Goal: Transaction & Acquisition: Purchase product/service

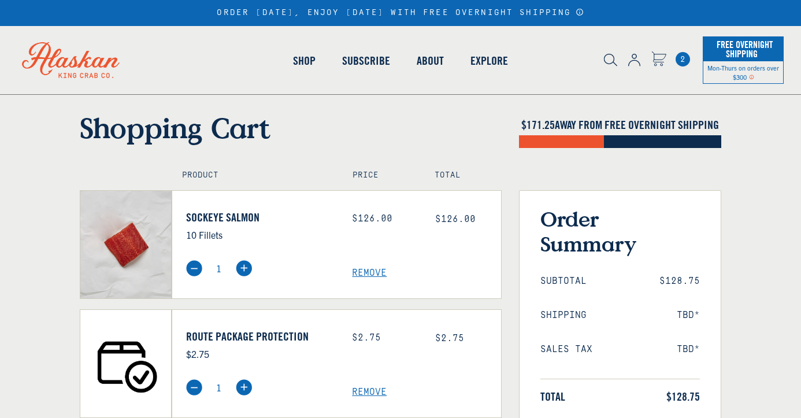
scroll to position [31, 0]
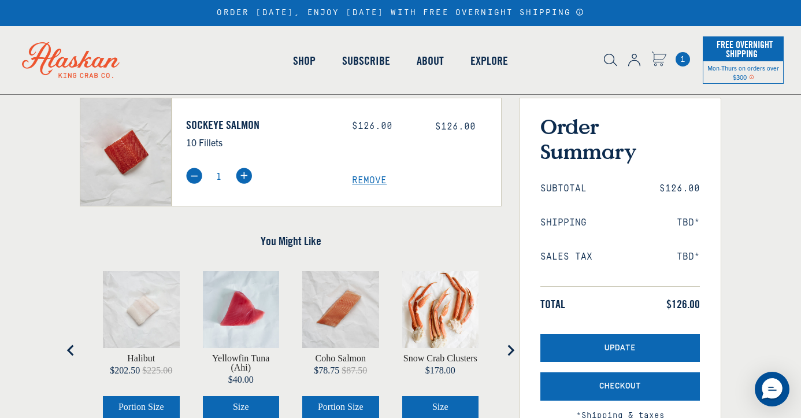
scroll to position [110, 0]
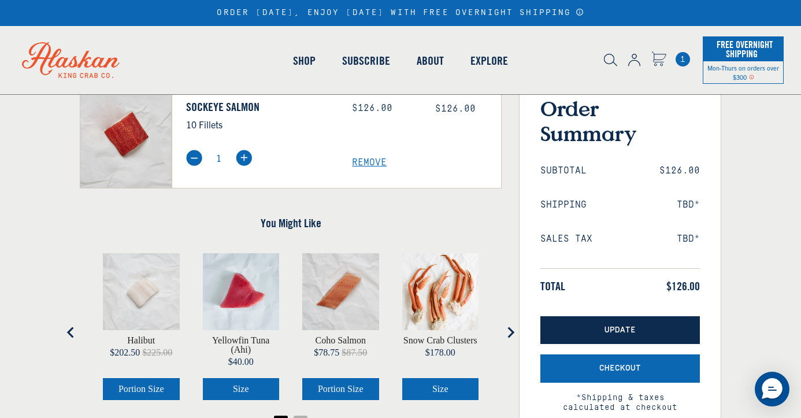
click at [643, 333] on button "Update" at bounding box center [621, 330] width 160 height 28
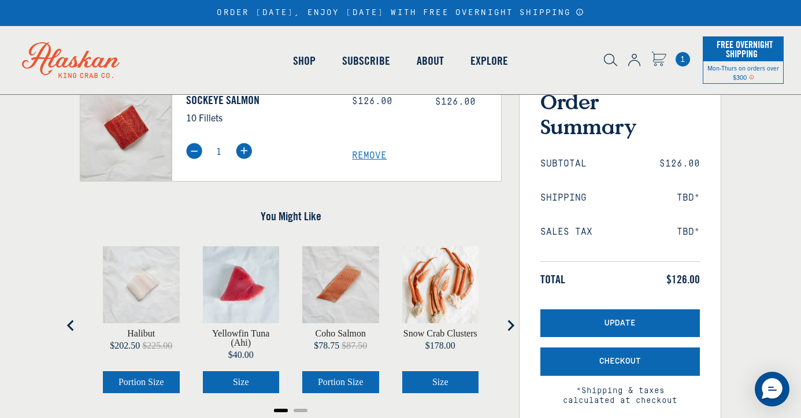
scroll to position [121, 0]
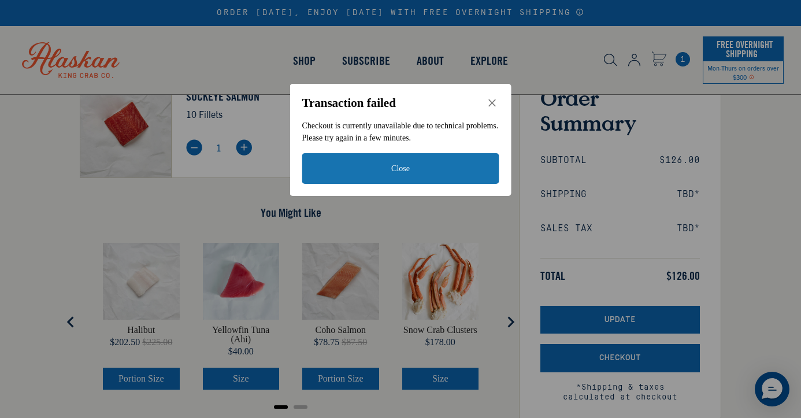
click at [495, 101] on icon "Close" at bounding box center [492, 103] width 10 height 10
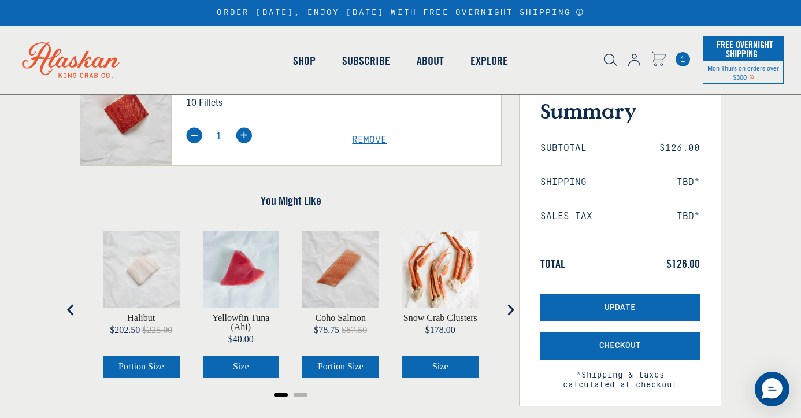
scroll to position [137, 0]
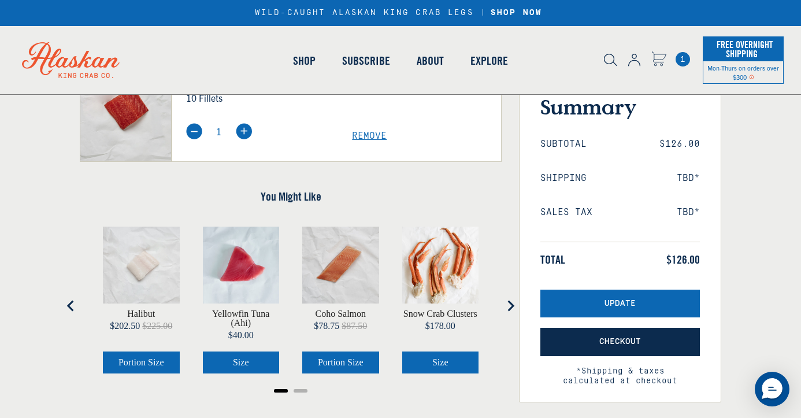
click at [583, 345] on button "Checkout" at bounding box center [621, 342] width 160 height 28
